Goal: Information Seeking & Learning: Understand process/instructions

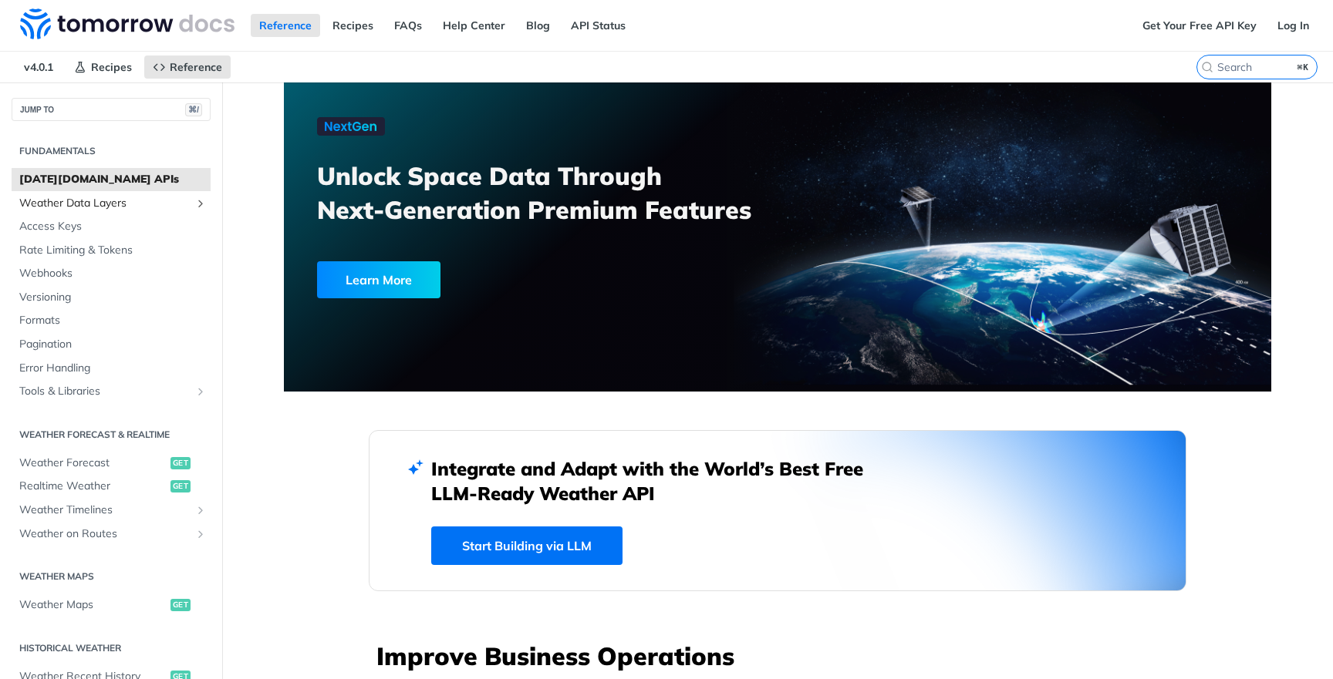
click at [122, 201] on span "Weather Data Layers" at bounding box center [104, 203] width 171 height 15
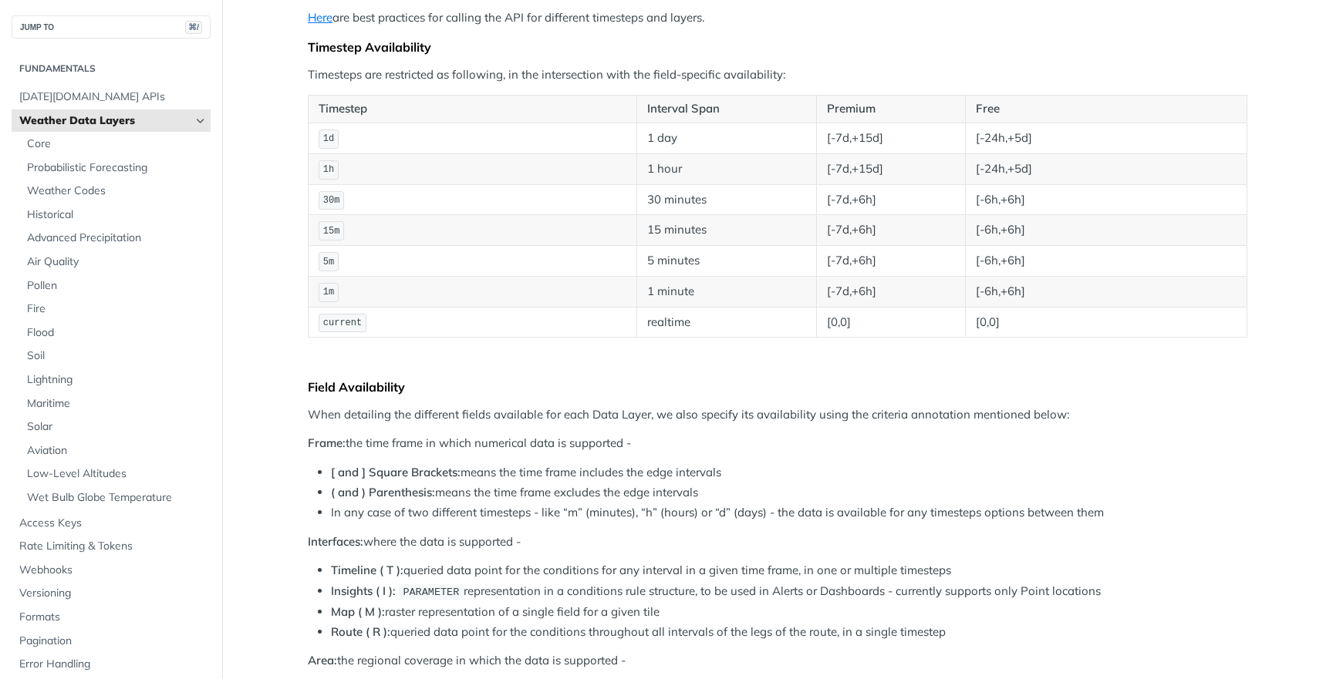
scroll to position [170, 0]
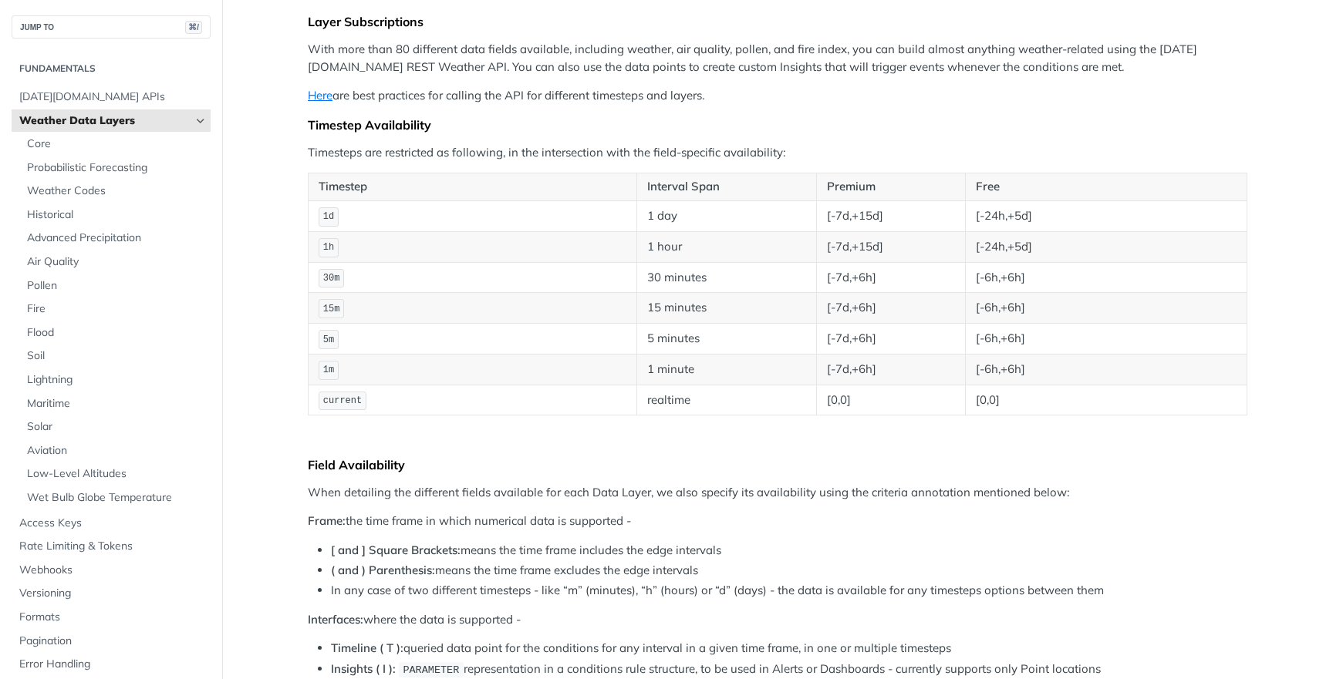
click at [334, 214] on span "1d" at bounding box center [328, 216] width 11 height 11
click at [362, 213] on td "1d" at bounding box center [472, 216] width 329 height 31
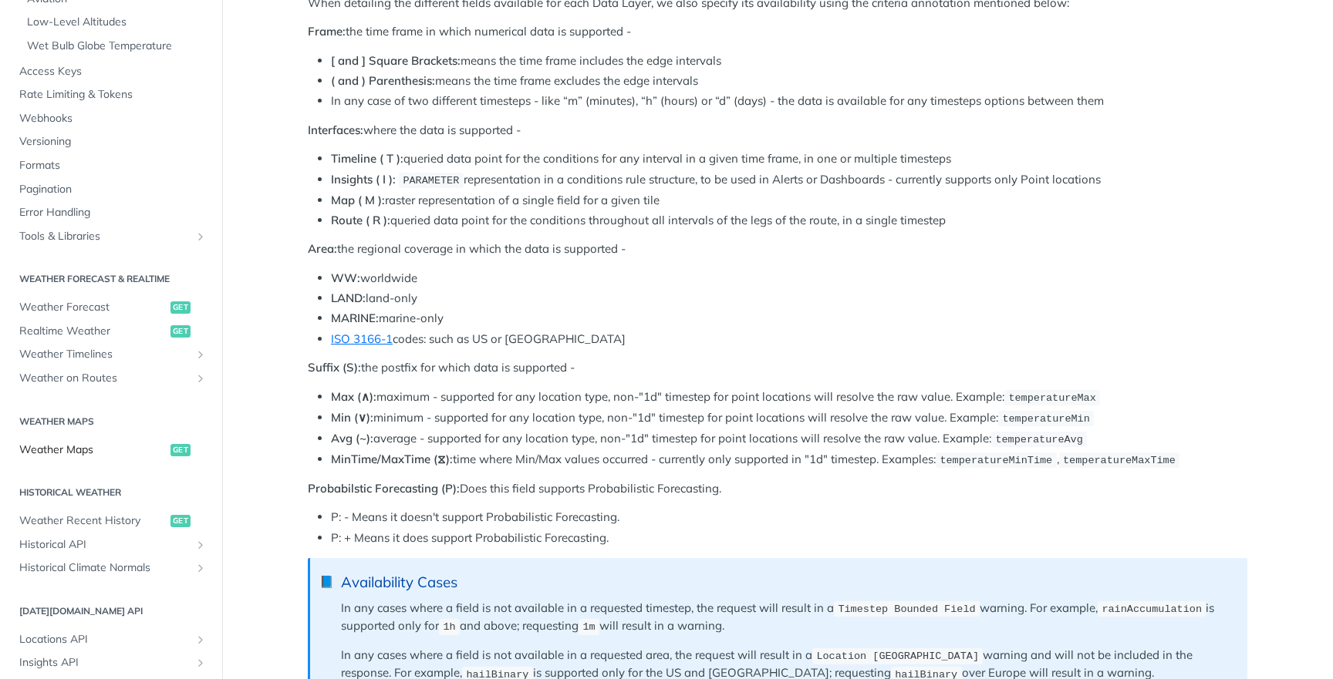
scroll to position [460, 0]
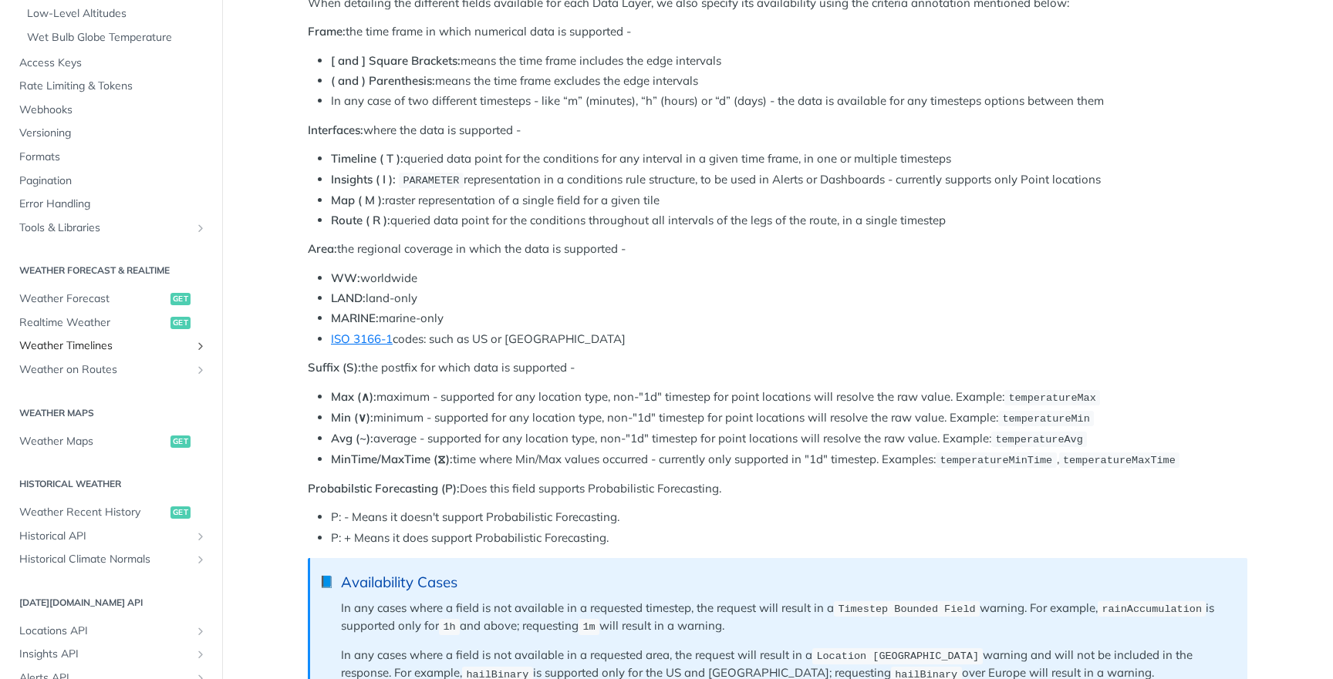
click at [118, 339] on span "Weather Timelines" at bounding box center [104, 346] width 171 height 15
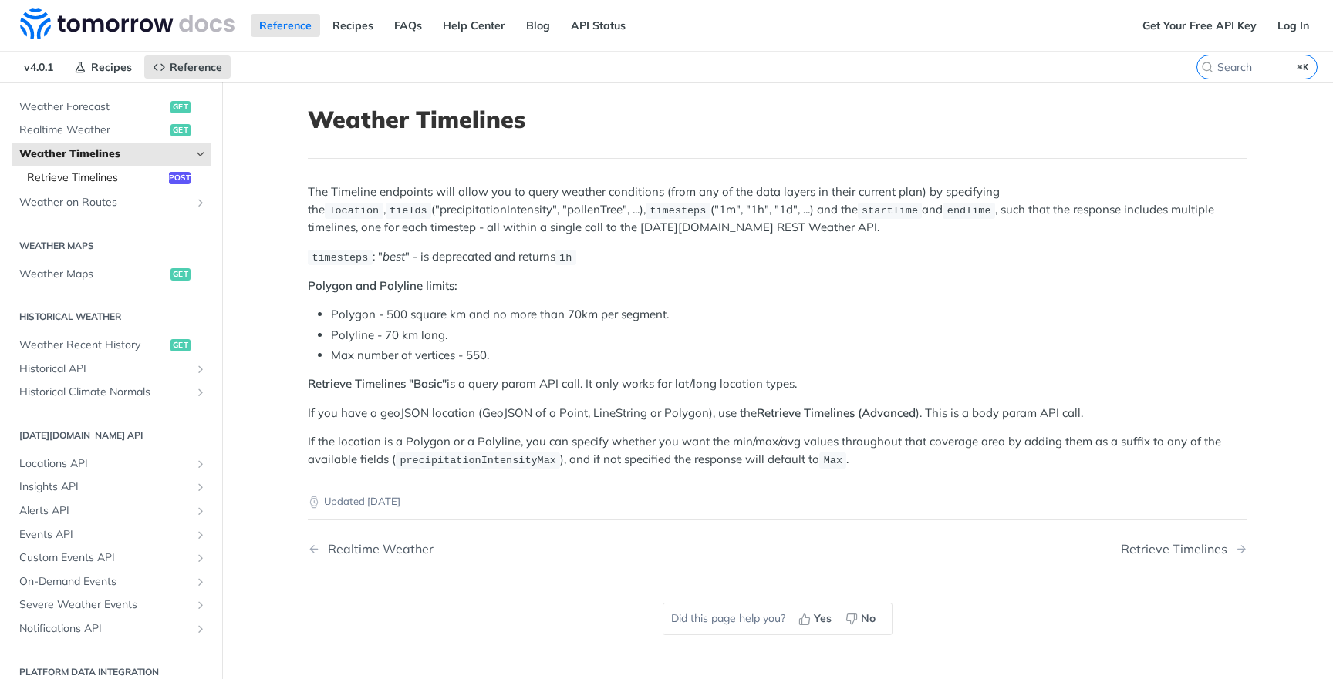
click at [156, 174] on span "Retrieve Timelines" at bounding box center [96, 177] width 138 height 15
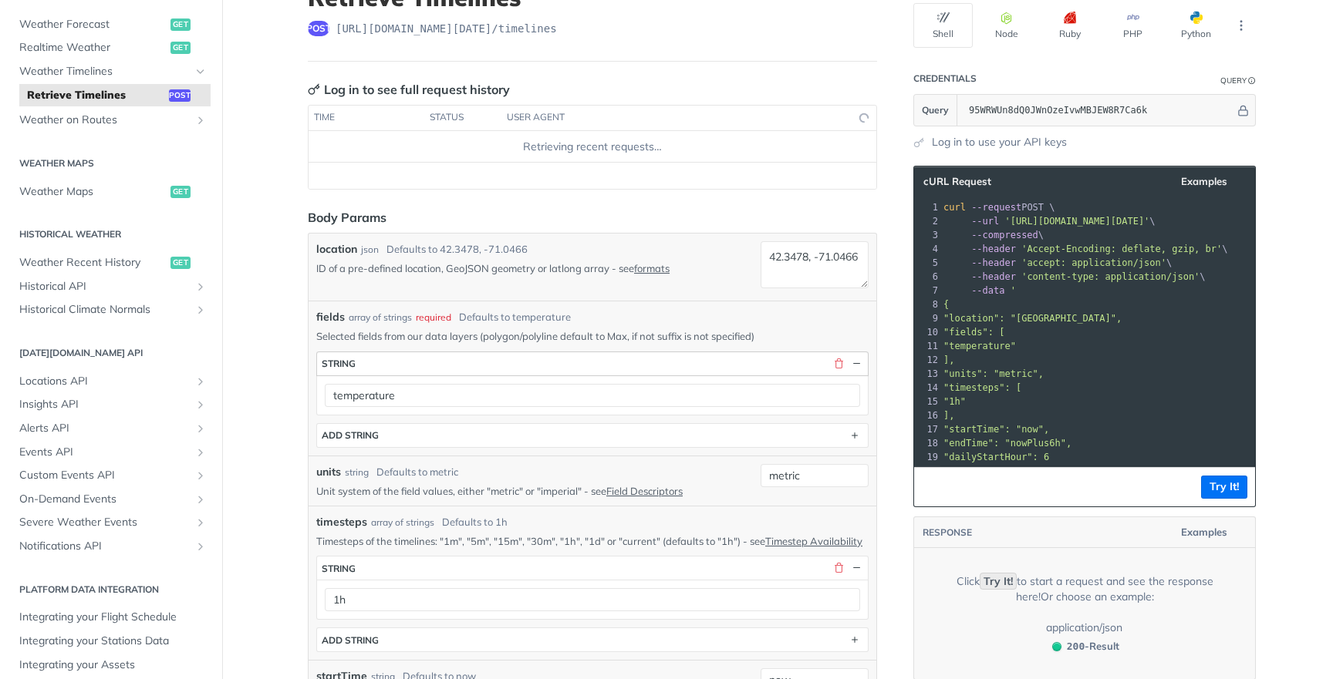
scroll to position [163, 0]
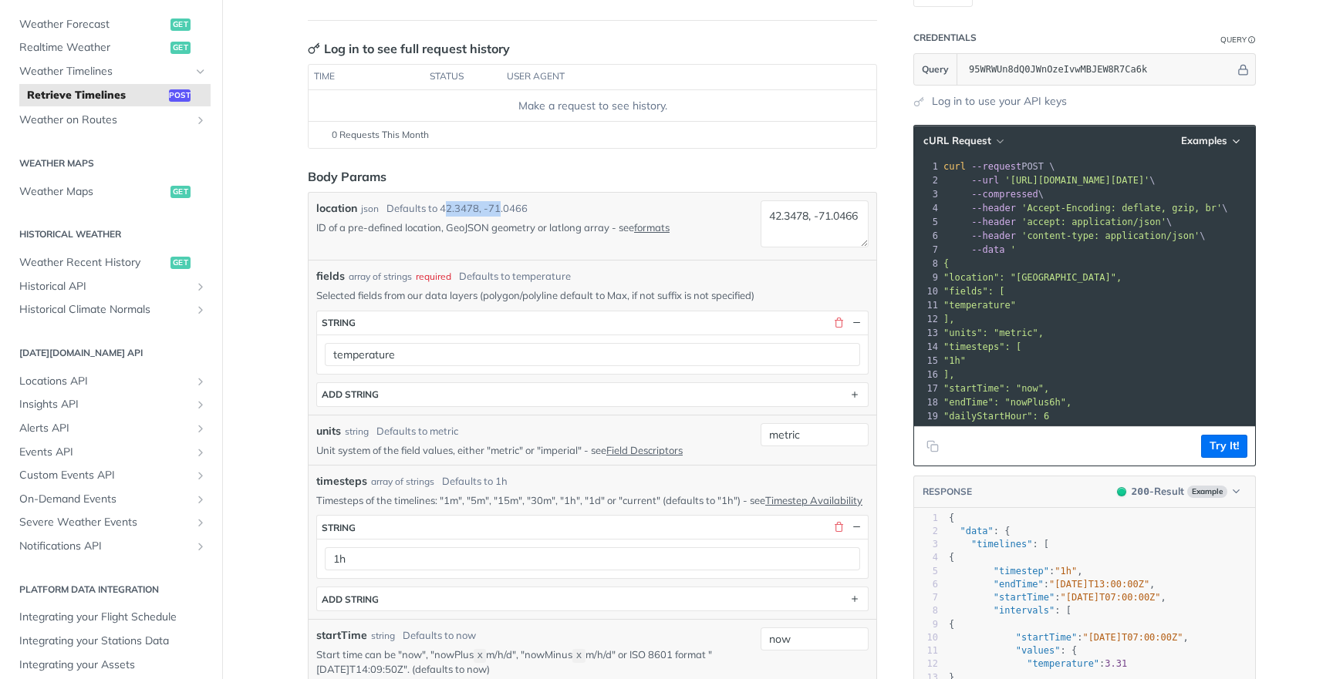
drag, startPoint x: 447, startPoint y: 209, endPoint x: 529, endPoint y: 209, distance: 81.7
click at [513, 209] on div "Defaults to 42.3478, -71.0466" at bounding box center [456, 208] width 141 height 15
click at [529, 209] on div "location json Defaults to [GEOGRAPHIC_DATA]" at bounding box center [535, 209] width 438 height 16
click at [663, 222] on link "formats" at bounding box center [651, 227] width 35 height 12
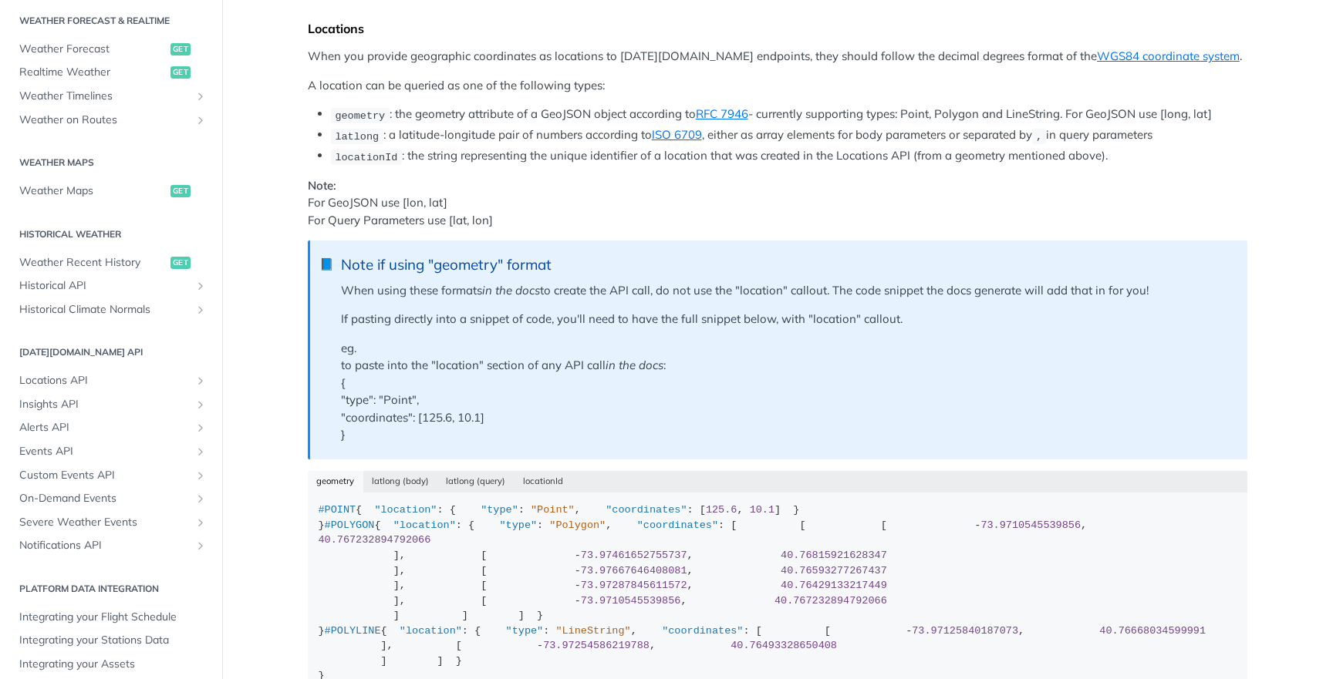
scroll to position [181, 0]
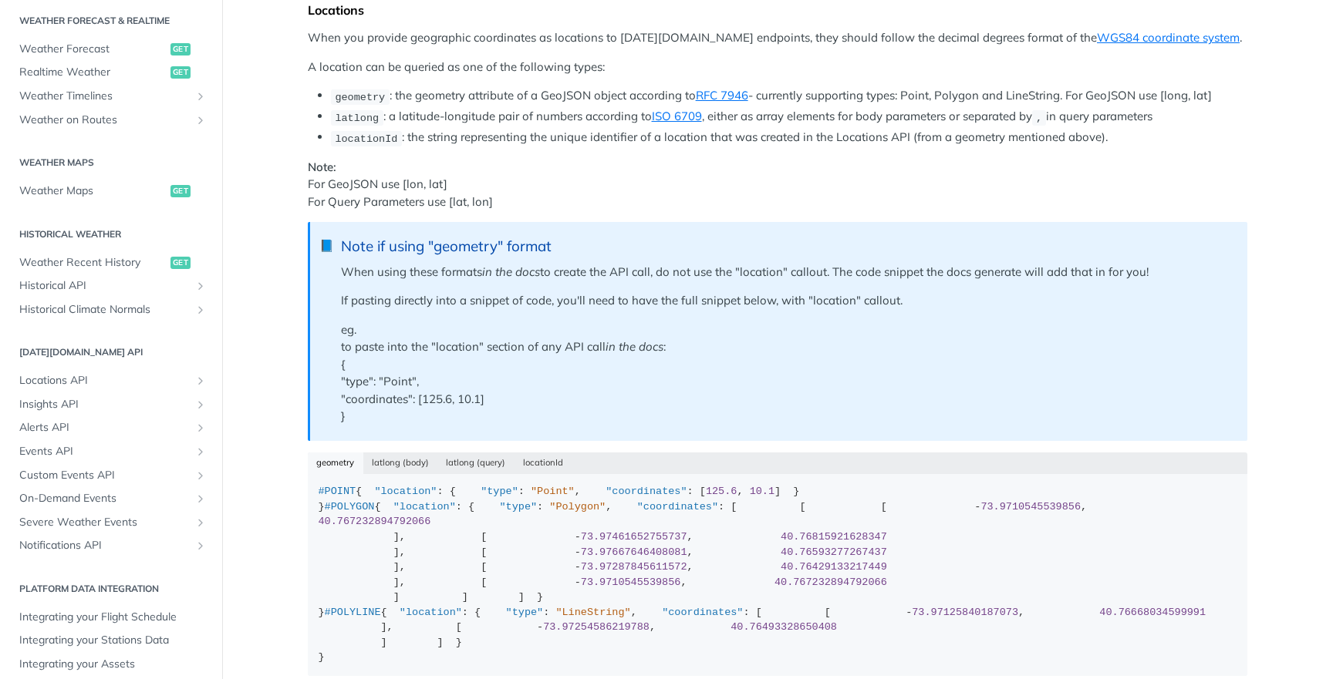
click at [807, 120] on li "latlong : a latitude-longitude pair of numbers according to ISO 6709 , either a…" at bounding box center [789, 117] width 916 height 18
click at [887, 116] on li "latlong : a latitude-longitude pair of numbers according to ISO 6709 , either a…" at bounding box center [789, 117] width 916 height 18
click at [909, 116] on li "latlong : a latitude-longitude pair of numbers according to ISO 6709 , either a…" at bounding box center [789, 117] width 916 height 18
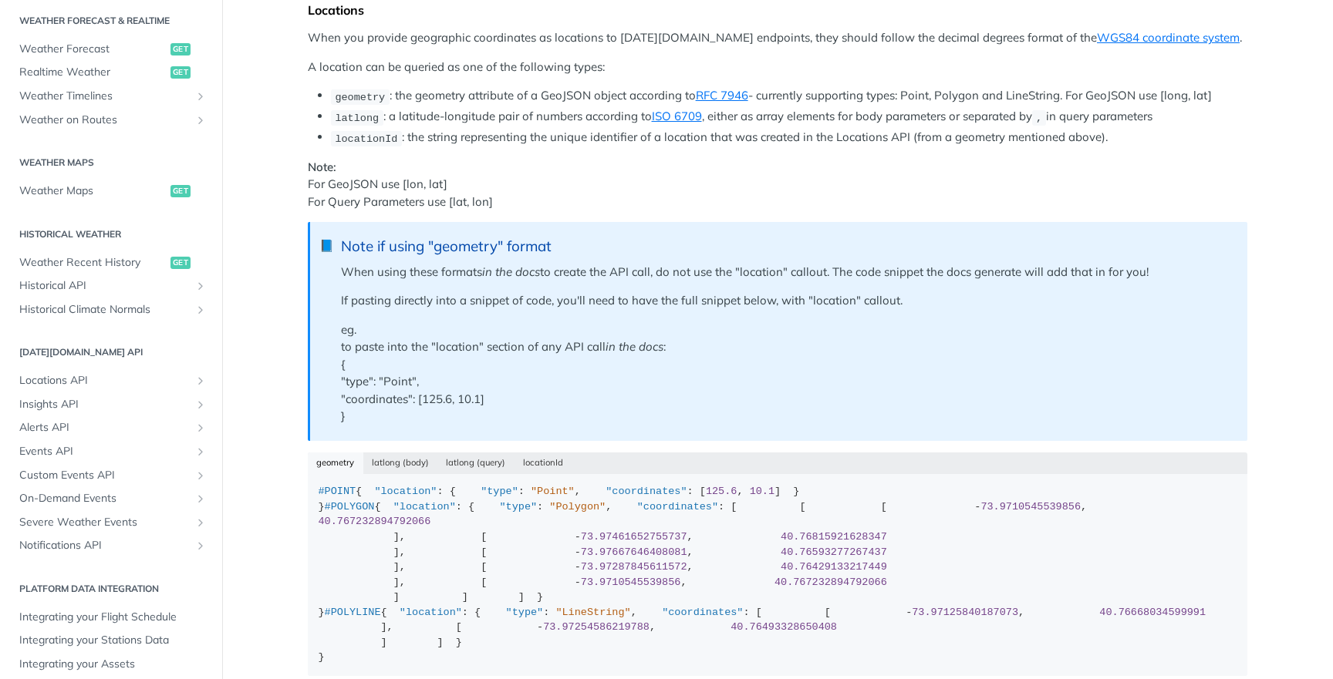
click at [909, 116] on li "latlong : a latitude-longitude pair of numbers according to ISO 6709 , either a…" at bounding box center [789, 117] width 916 height 18
click at [981, 116] on li "latlong : a latitude-longitude pair of numbers according to ISO 6709 , either a…" at bounding box center [789, 117] width 916 height 18
click at [806, 116] on li "latlong : a latitude-longitude pair of numbers according to ISO 6709 , either a…" at bounding box center [789, 117] width 916 height 18
click at [755, 116] on li "latlong : a latitude-longitude pair of numbers according to ISO 6709 , either a…" at bounding box center [789, 117] width 916 height 18
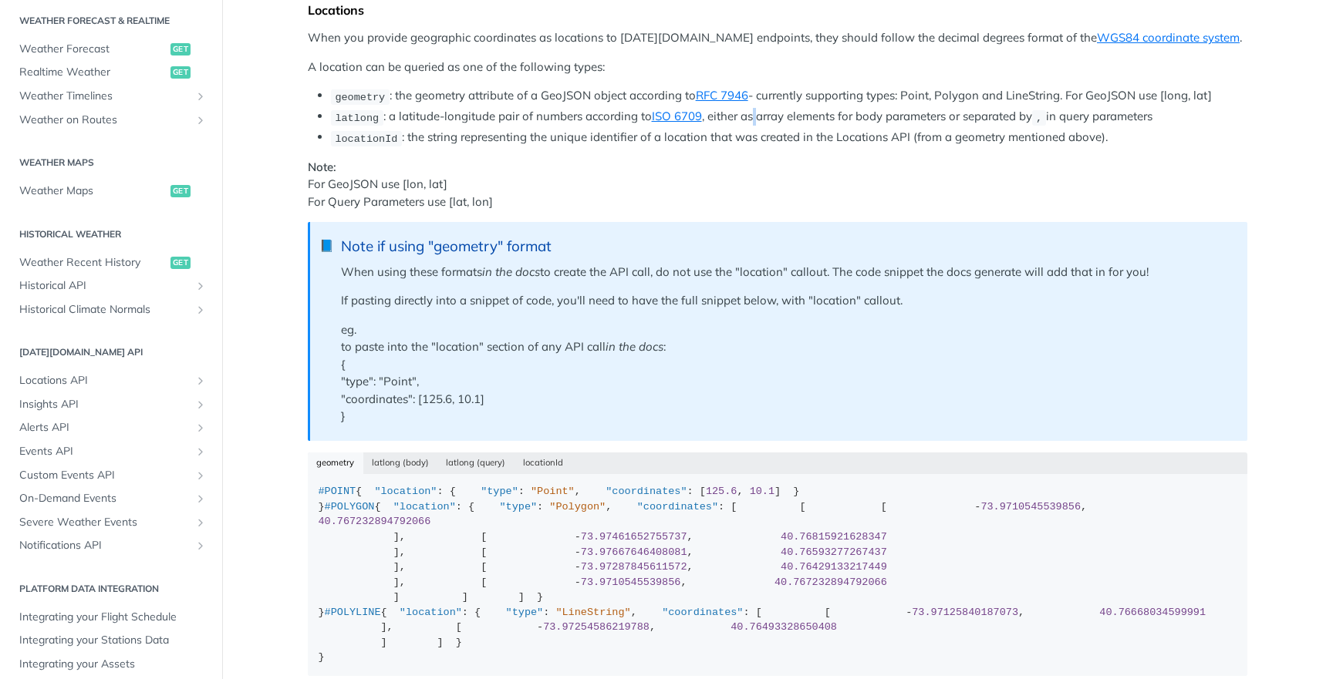
click at [755, 116] on li "latlong : a latitude-longitude pair of numbers according to ISO 6709 , either a…" at bounding box center [789, 117] width 916 height 18
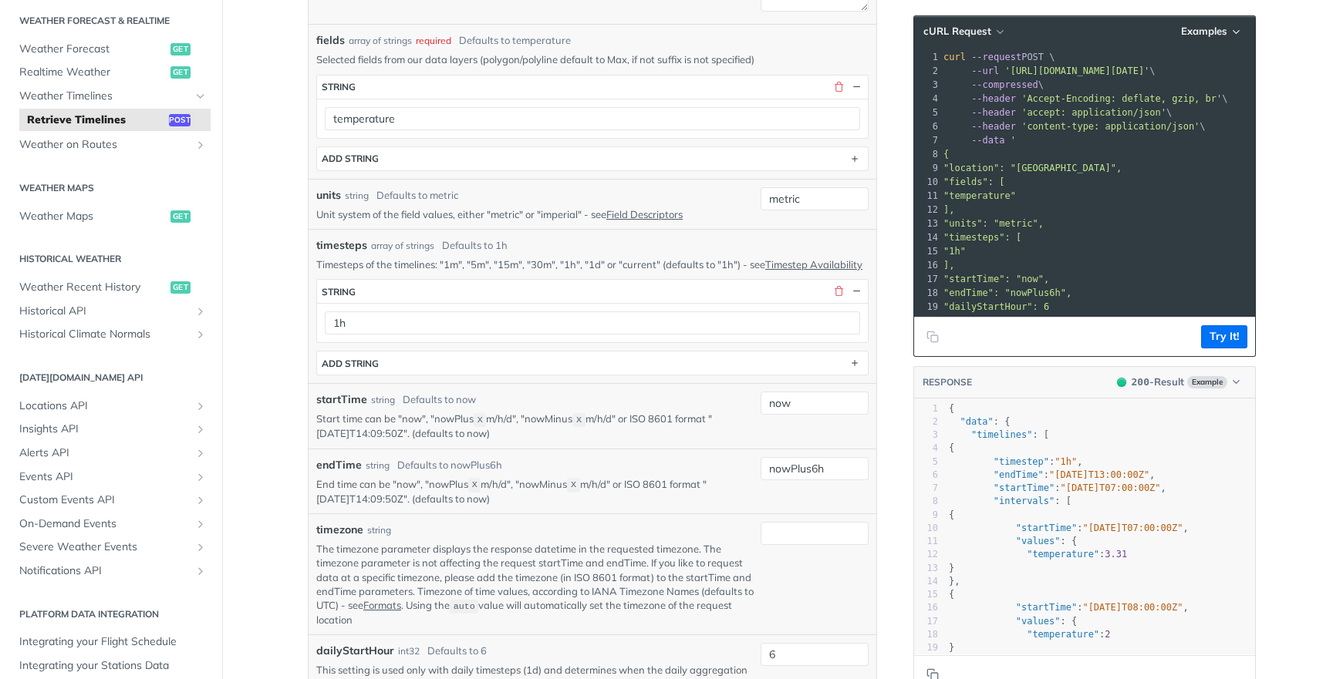
scroll to position [492, 0]
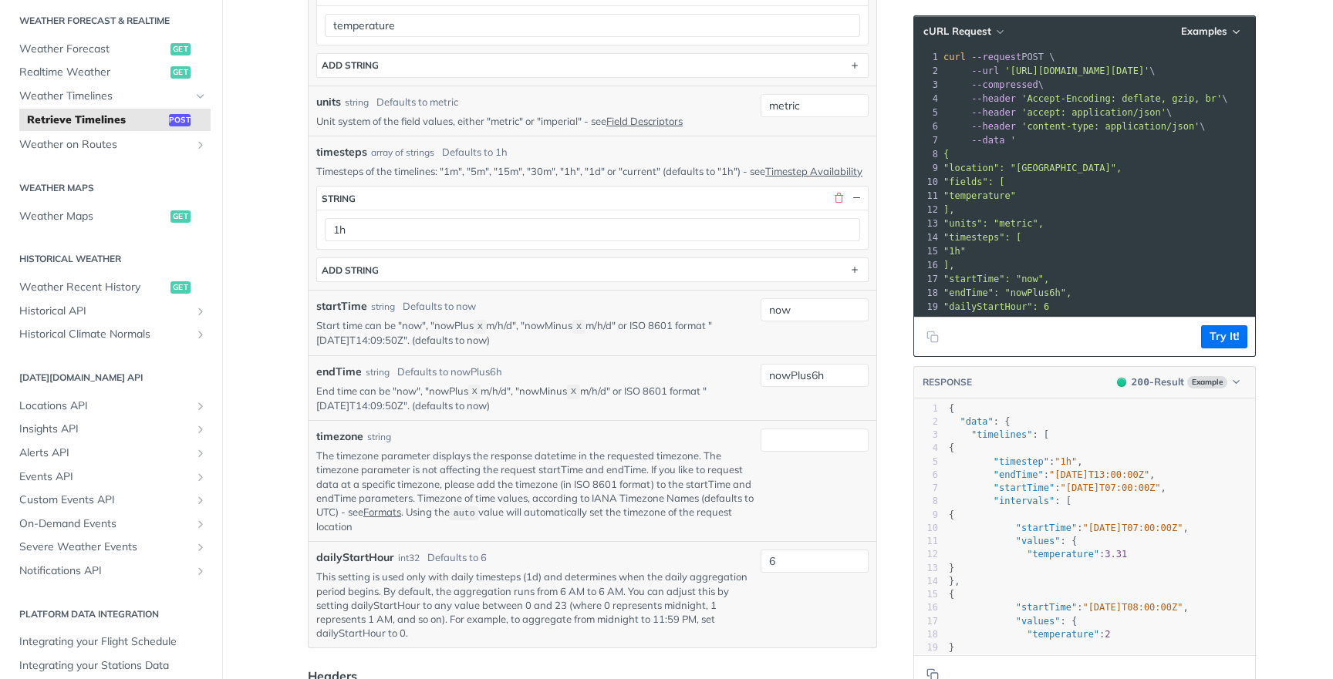
drag, startPoint x: 560, startPoint y: 181, endPoint x: 568, endPoint y: 177, distance: 9.0
click at [568, 177] on p "Timesteps of the timelines: "1m", "5m", "15m", "30m", "1h", "1d" or "current" (…" at bounding box center [592, 171] width 552 height 14
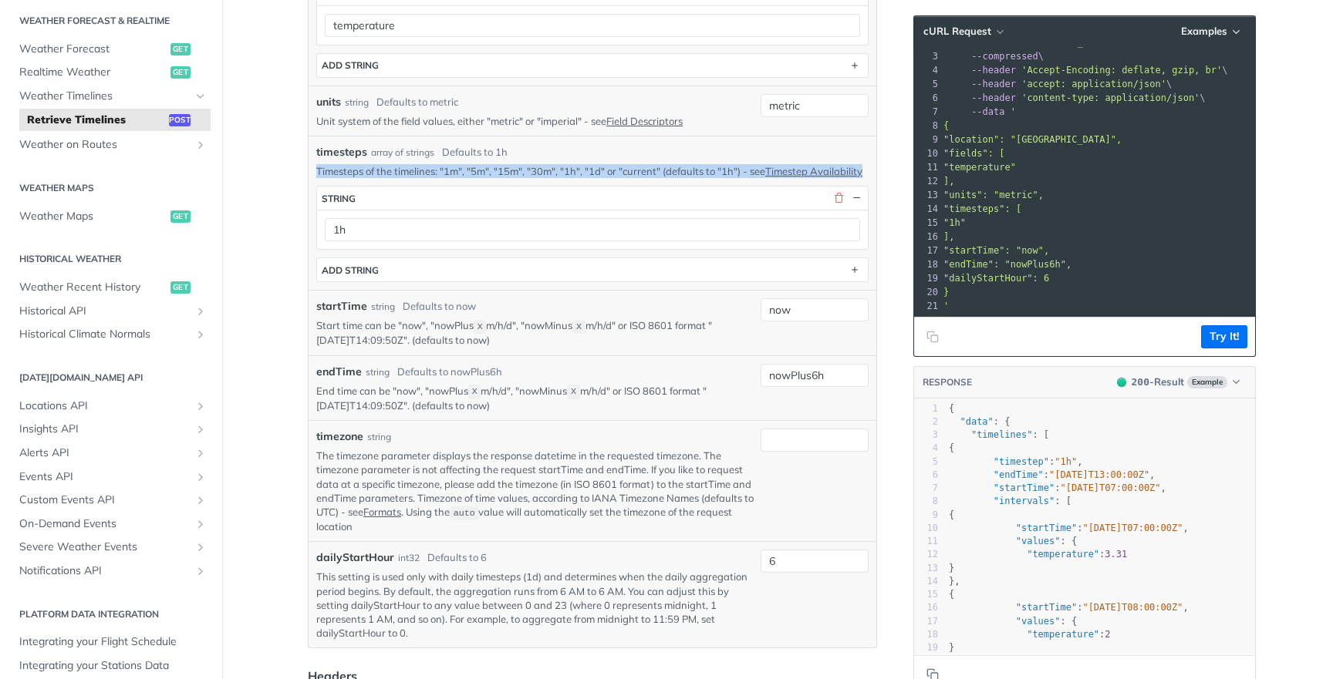
drag, startPoint x: 317, startPoint y: 170, endPoint x: 743, endPoint y: 184, distance: 425.9
click at [743, 178] on p "Timesteps of the timelines: "1m", "5m", "15m", "30m", "1h", "1d" or "current" (…" at bounding box center [592, 171] width 552 height 14
copy p "Timesteps of the timelines: "1m", "5m", "15m", "30m", "1h", "1d" or "current" (…"
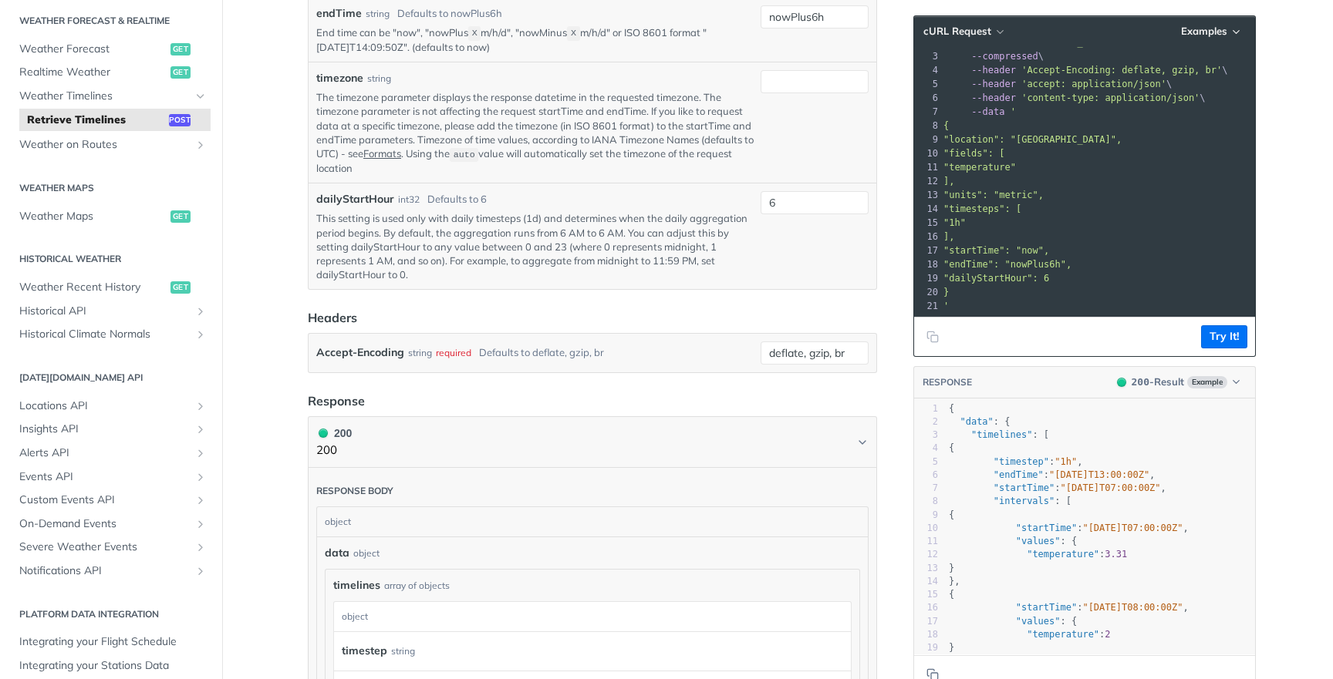
scroll to position [519, 0]
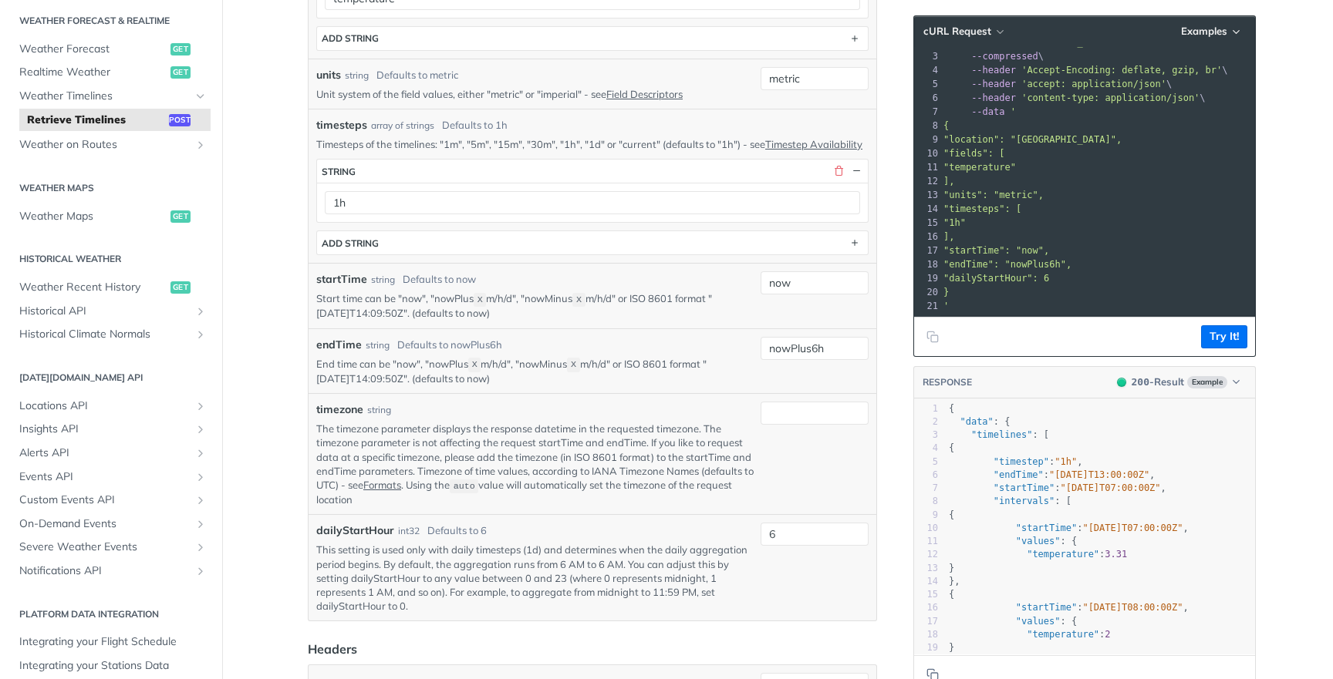
click at [348, 418] on label "timezone" at bounding box center [339, 410] width 47 height 16
click at [760, 421] on input "timezone" at bounding box center [814, 413] width 108 height 23
click at [348, 418] on label "timezone" at bounding box center [339, 410] width 47 height 16
click at [760, 421] on input "timezone" at bounding box center [814, 413] width 108 height 23
click at [557, 449] on p "The timezone parameter displays the response datetime in the requested timezone…" at bounding box center [535, 464] width 438 height 85
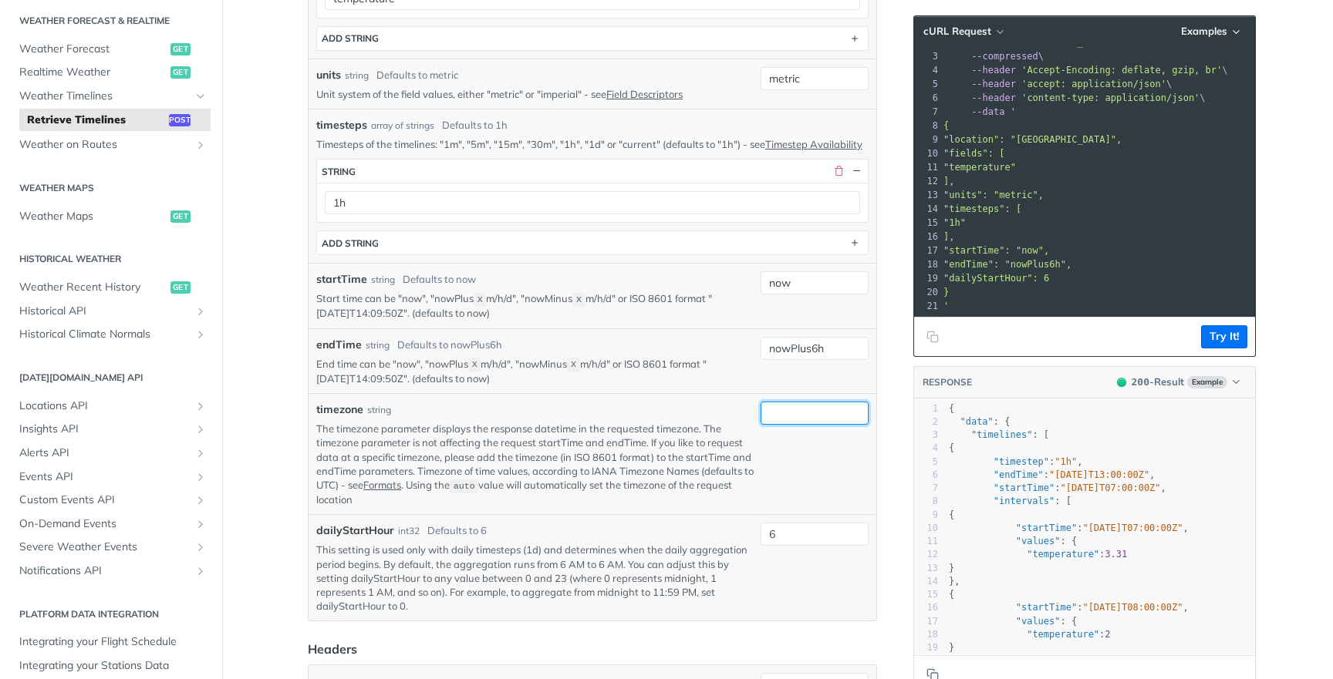
click at [811, 413] on input "timezone" at bounding box center [814, 413] width 108 height 23
